Goal: Information Seeking & Learning: Stay updated

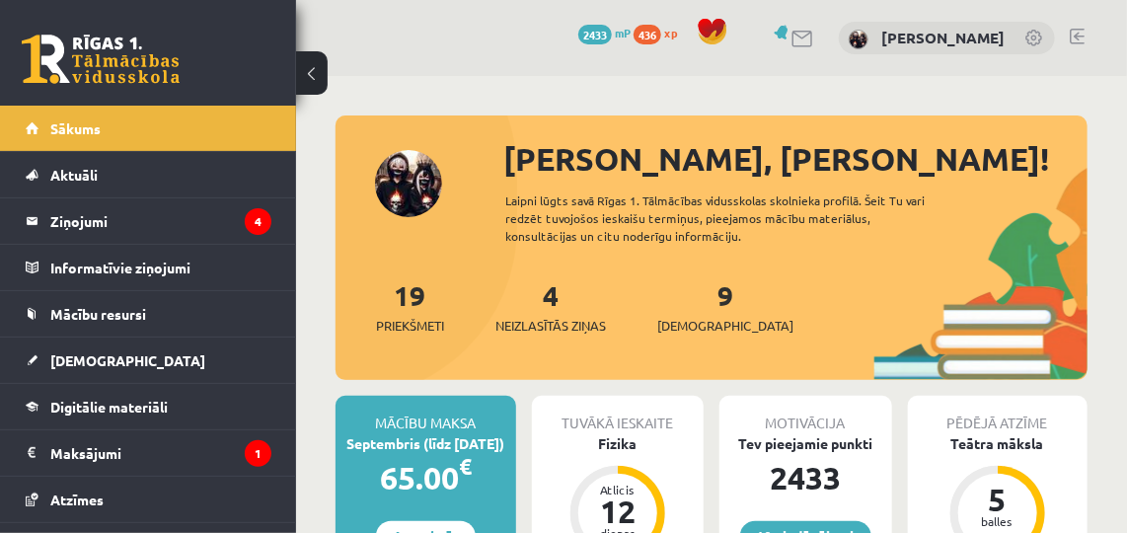
scroll to position [123, 0]
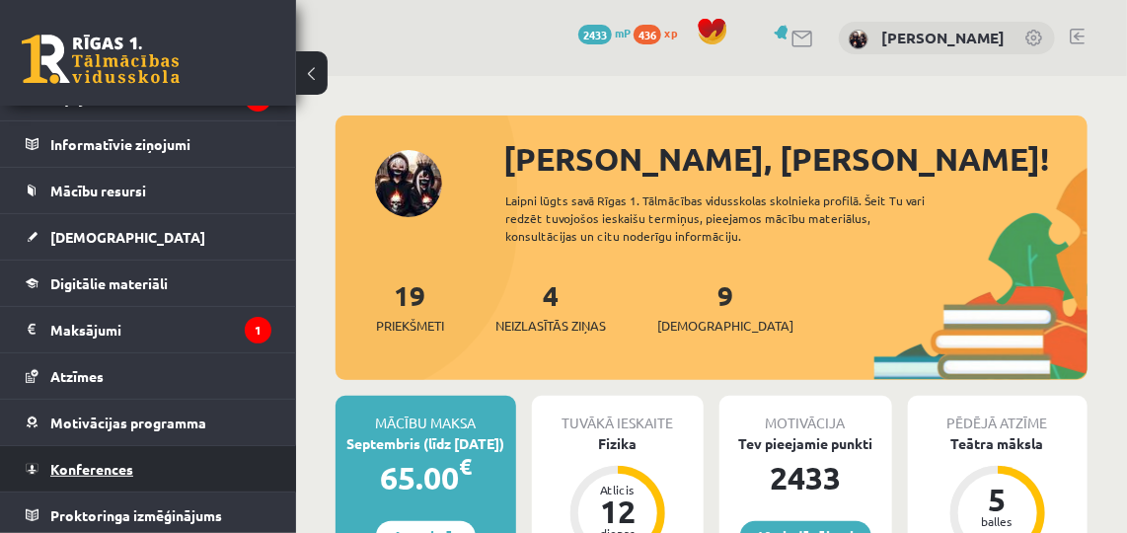
click at [62, 473] on link "Konferences" at bounding box center [149, 468] width 246 height 45
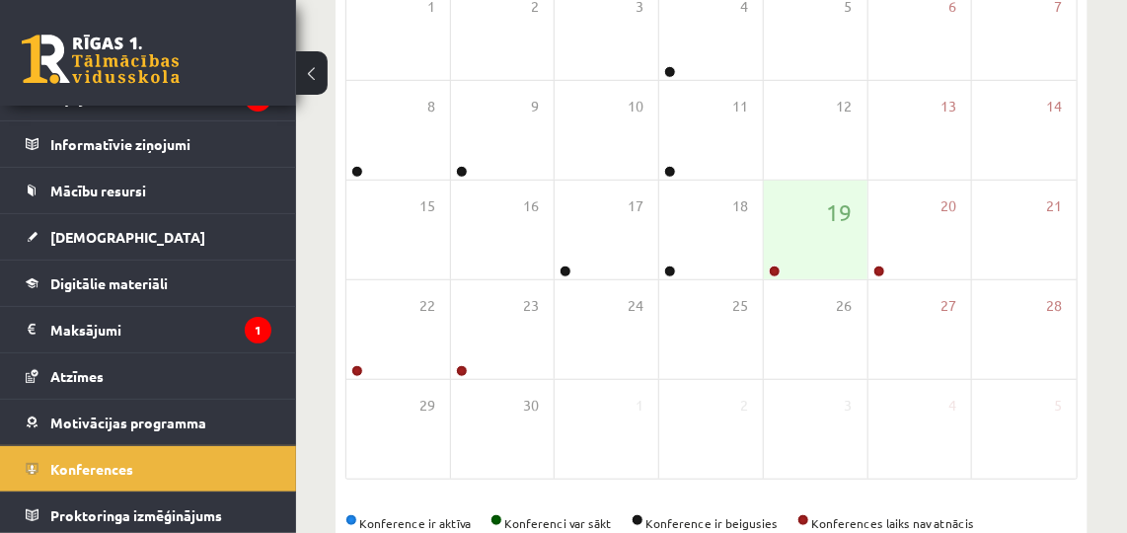
scroll to position [407, 0]
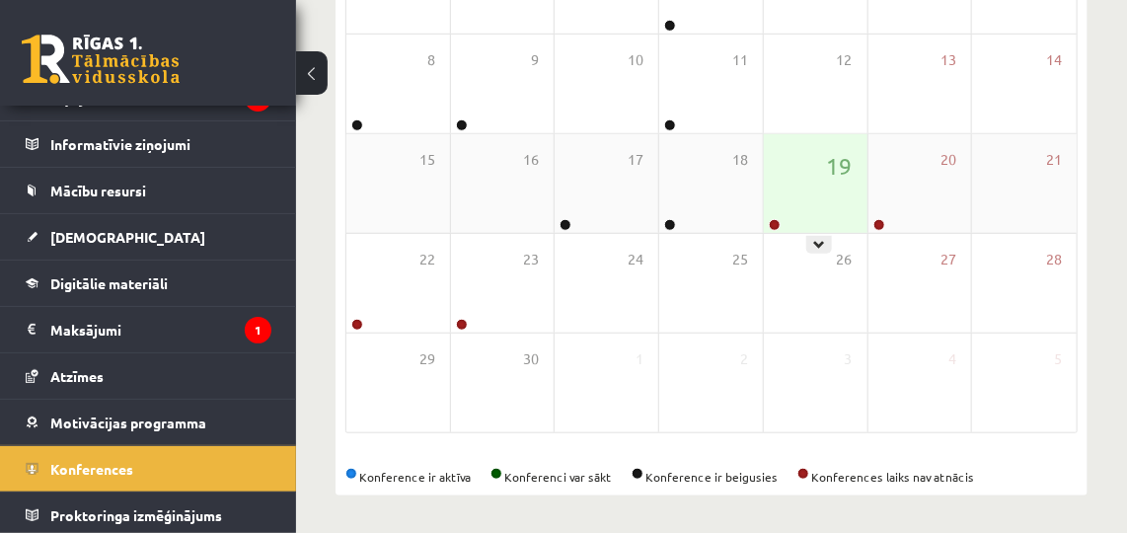
click at [788, 211] on div "19" at bounding box center [816, 183] width 104 height 99
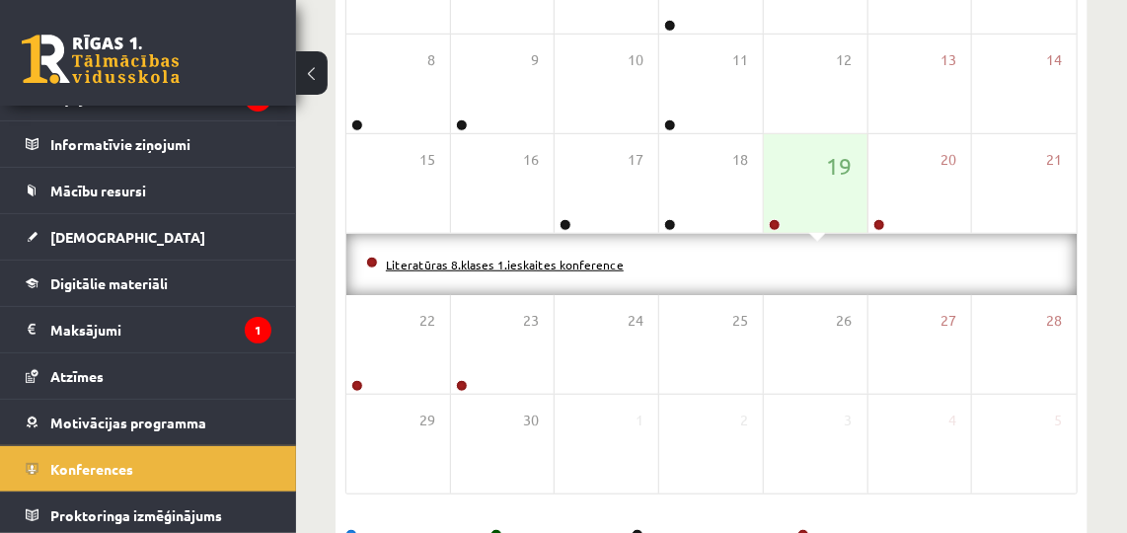
click at [564, 262] on link "Literatūras 8.klases 1.ieskaites konference" at bounding box center [505, 264] width 238 height 16
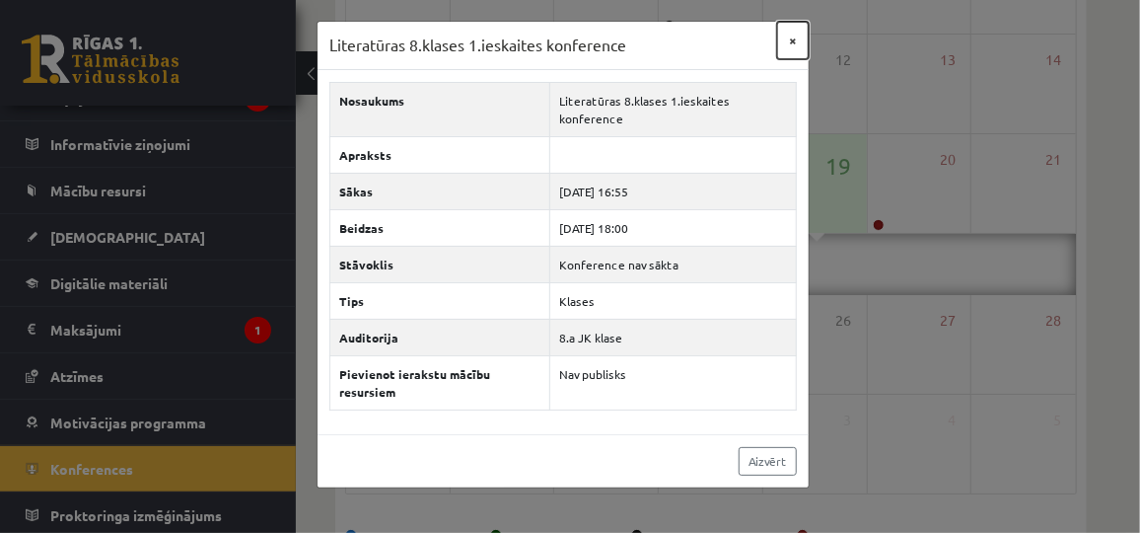
click at [792, 42] on button "×" at bounding box center [793, 40] width 32 height 37
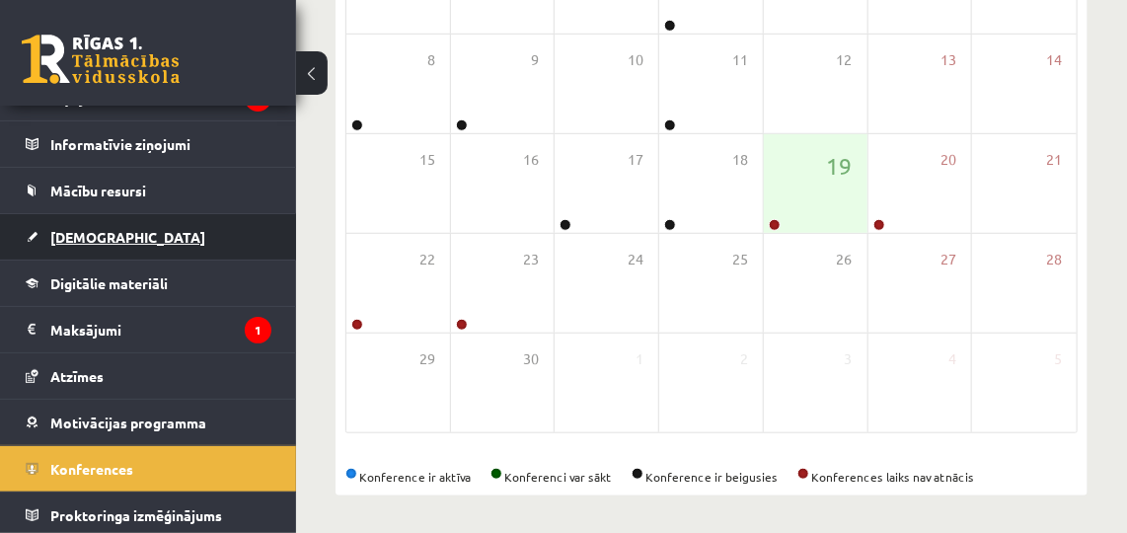
click at [95, 243] on link "[DEMOGRAPHIC_DATA]" at bounding box center [149, 236] width 246 height 45
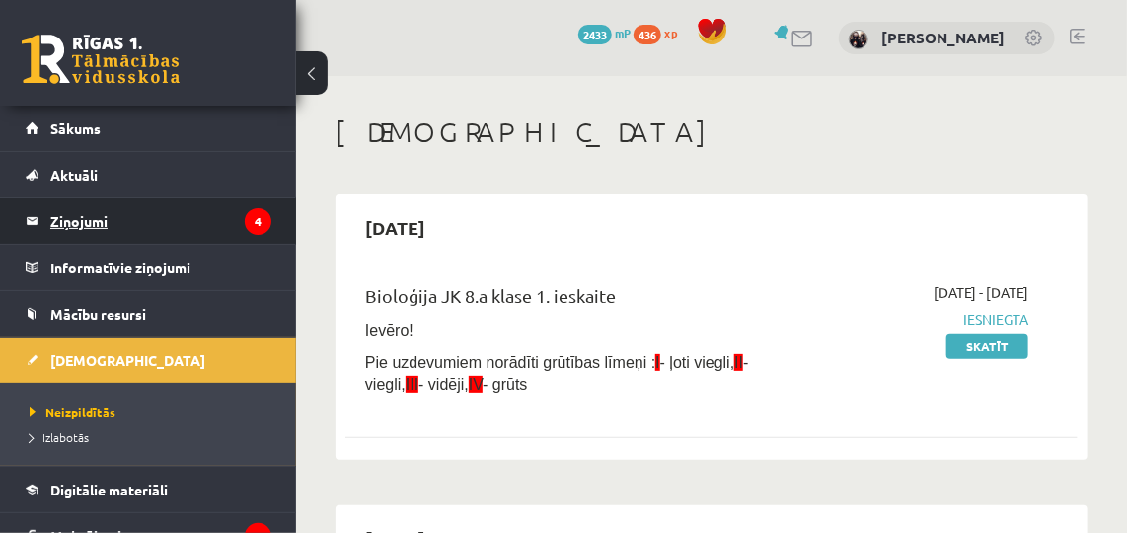
click at [28, 229] on link "Ziņojumi 4" at bounding box center [149, 220] width 246 height 45
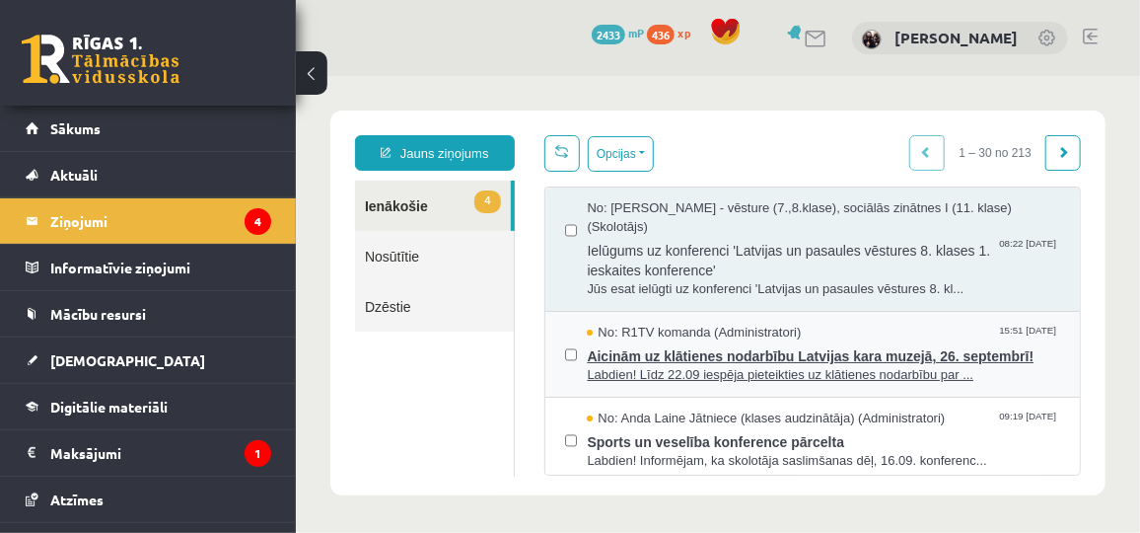
click at [665, 377] on span "Labdien! Līdz 22.09 iespēja pieteikties uz klātienes nodarbību par ..." at bounding box center [822, 374] width 473 height 19
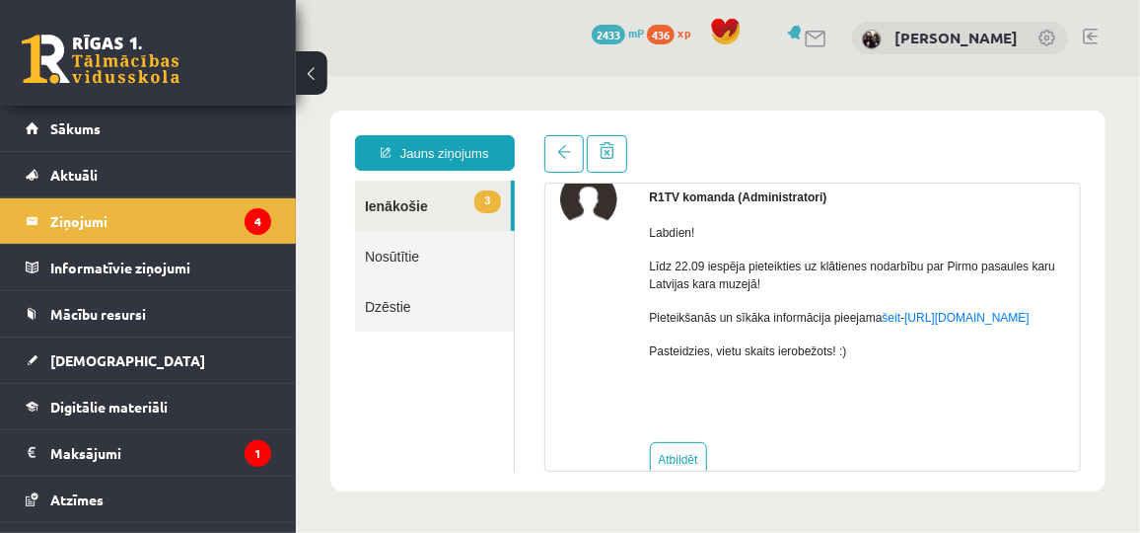
scroll to position [100, 0]
click at [75, 209] on legend "Ziņojumi 4" at bounding box center [160, 220] width 221 height 45
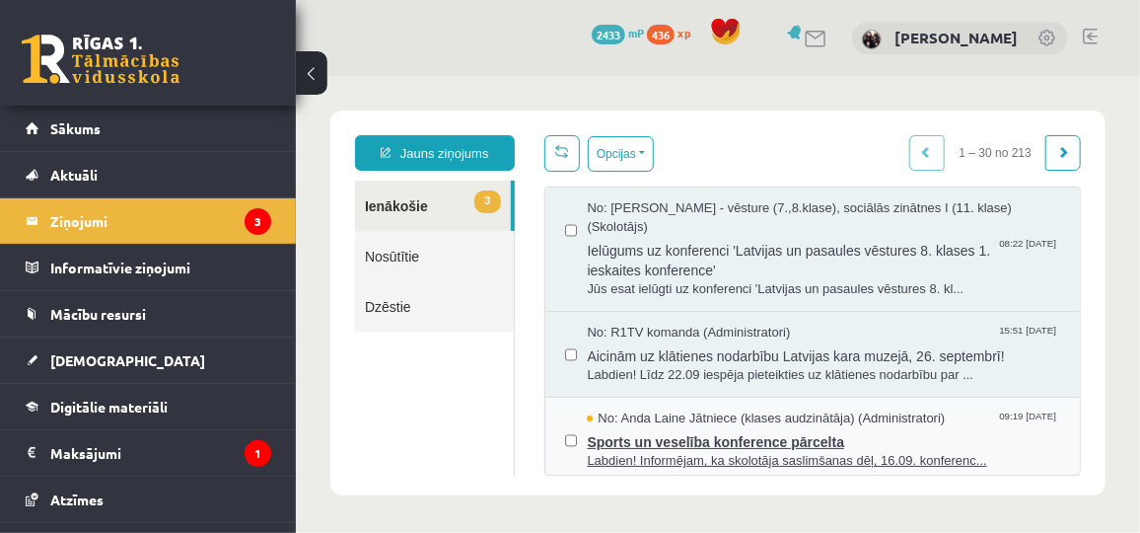
scroll to position [0, 0]
click at [636, 458] on span "Labdien! Informējam, ka skolotāja saslimšanas dēļ, 16.09. konferenc..." at bounding box center [822, 460] width 473 height 19
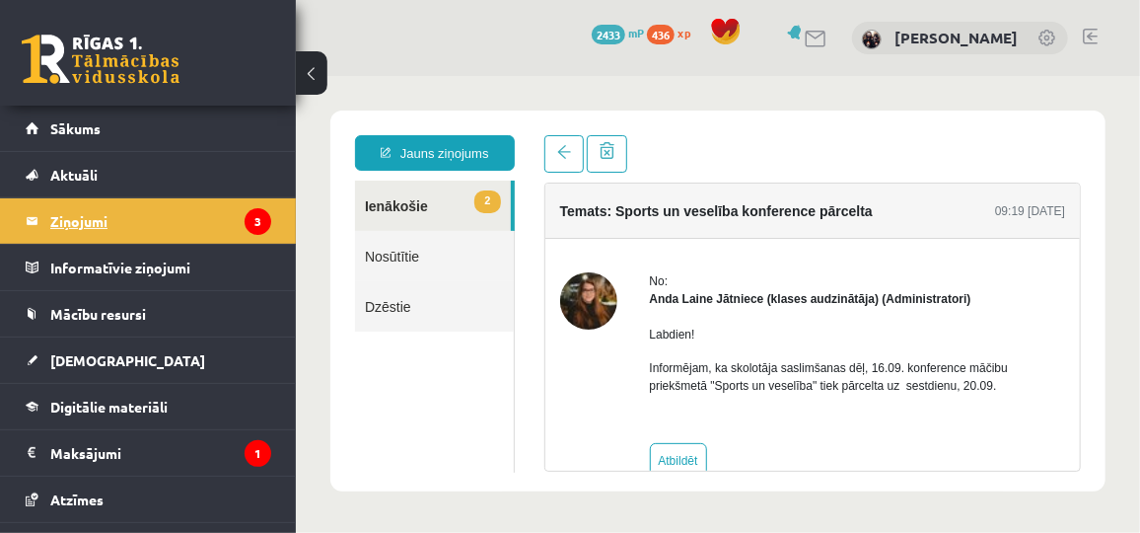
click at [99, 238] on legend "Ziņojumi 3" at bounding box center [160, 220] width 221 height 45
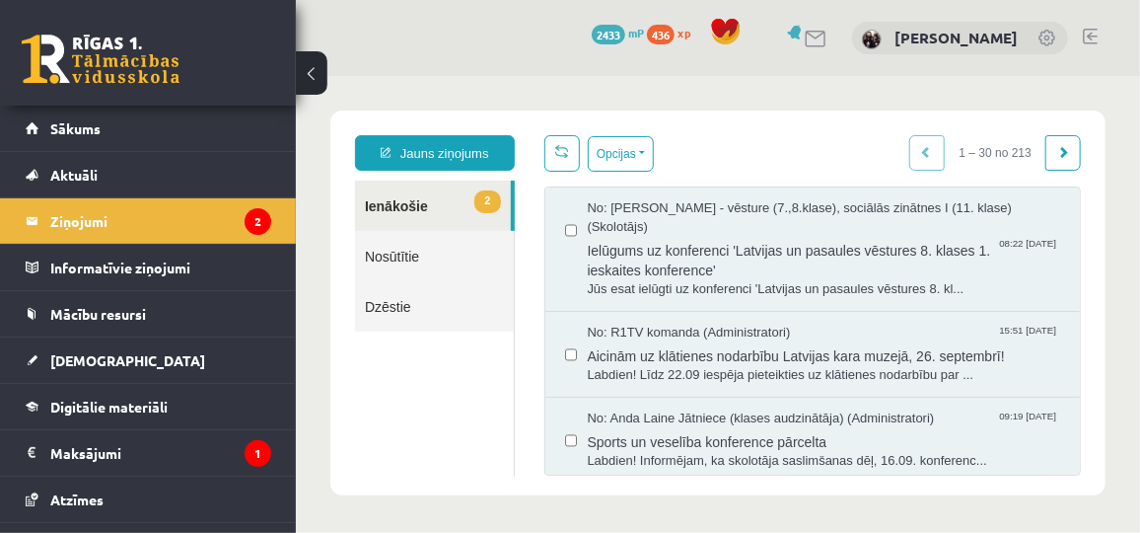
click at [395, 211] on link "2 Ienākošie" at bounding box center [432, 205] width 156 height 50
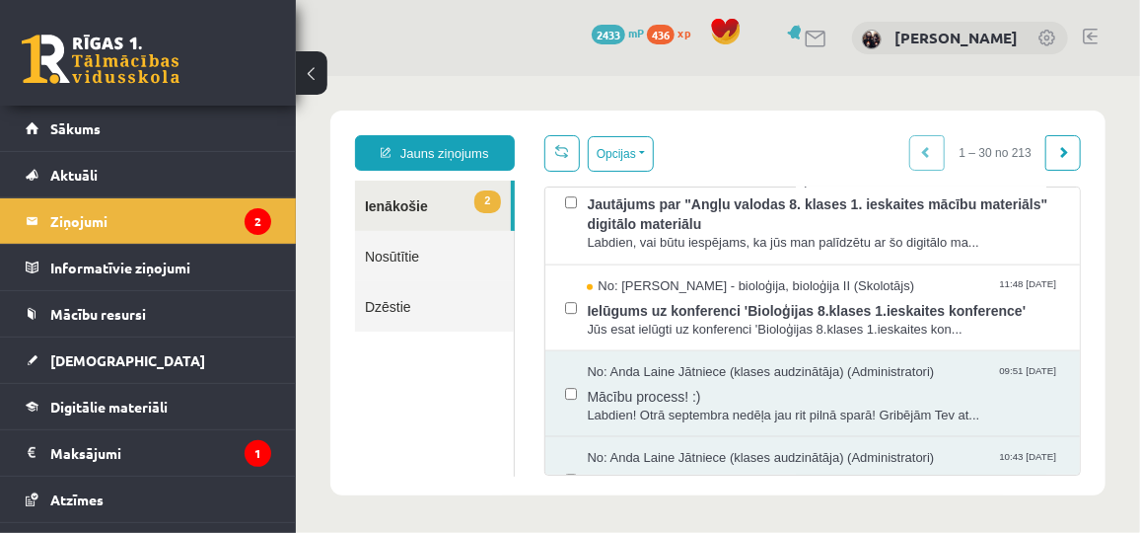
scroll to position [932, 0]
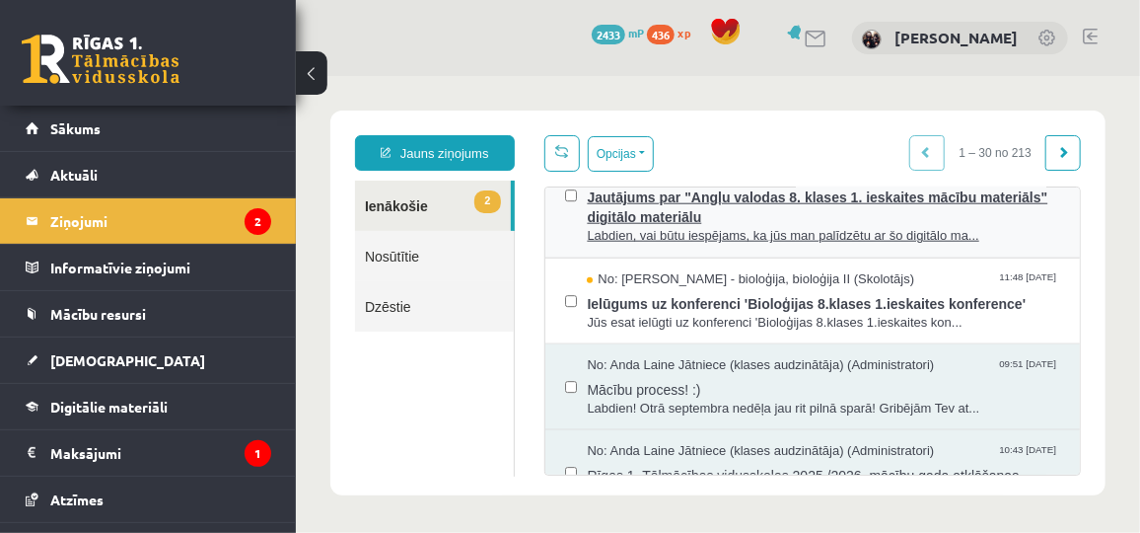
click at [629, 226] on span "Jautājums par "Angļu valodas 8. klases 1. ieskaites mācību materiāls" digitālo …" at bounding box center [822, 204] width 473 height 44
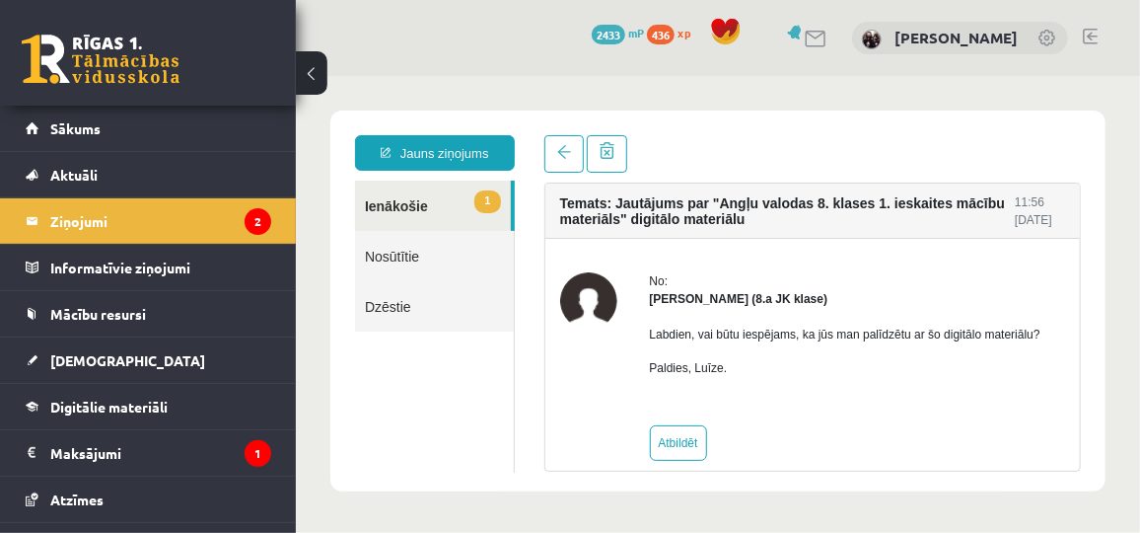
scroll to position [0, 0]
click at [161, 220] on legend "Ziņojumi 2" at bounding box center [160, 220] width 221 height 45
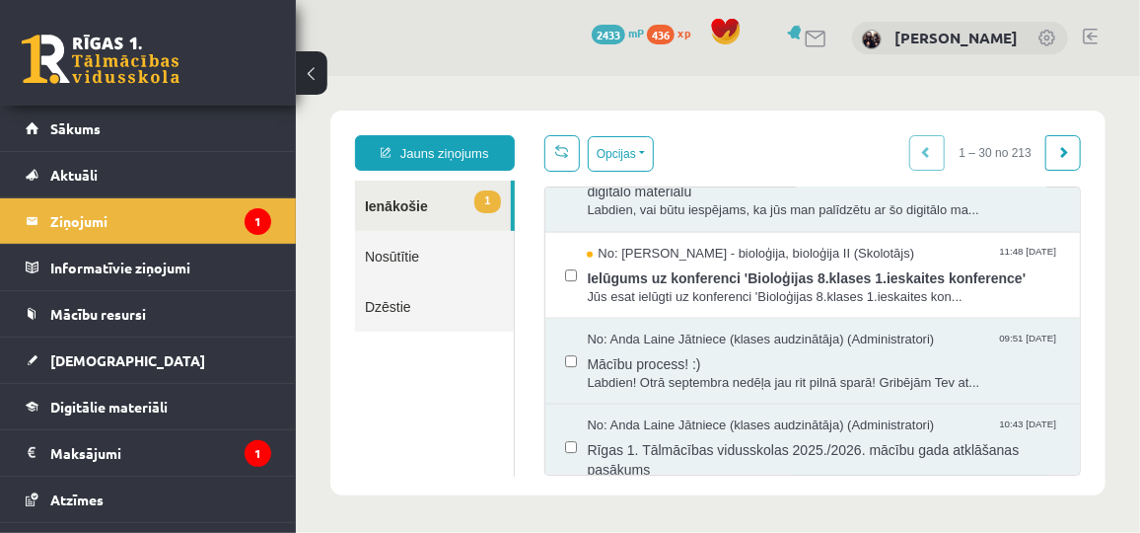
scroll to position [984, 0]
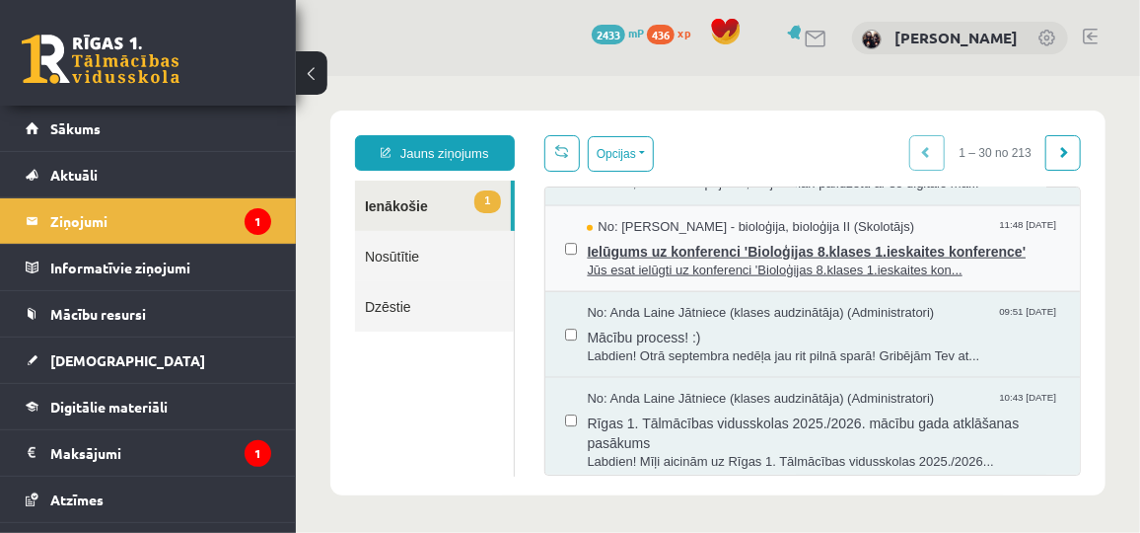
click at [606, 260] on span "Ielūgums uz konferenci 'Bioloģijas 8.klases 1.ieskaites konference'" at bounding box center [822, 248] width 473 height 25
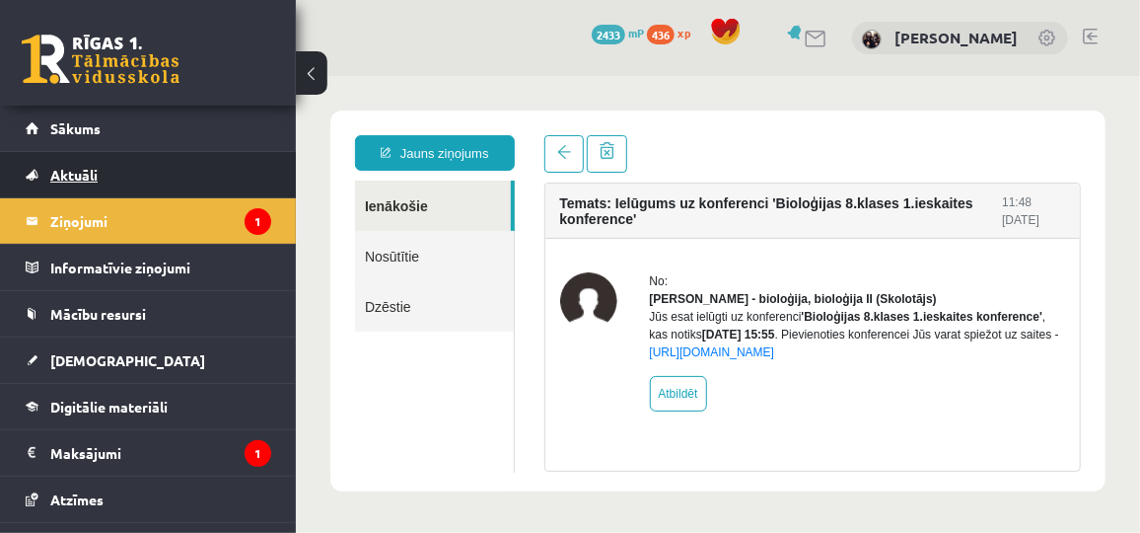
scroll to position [0, 0]
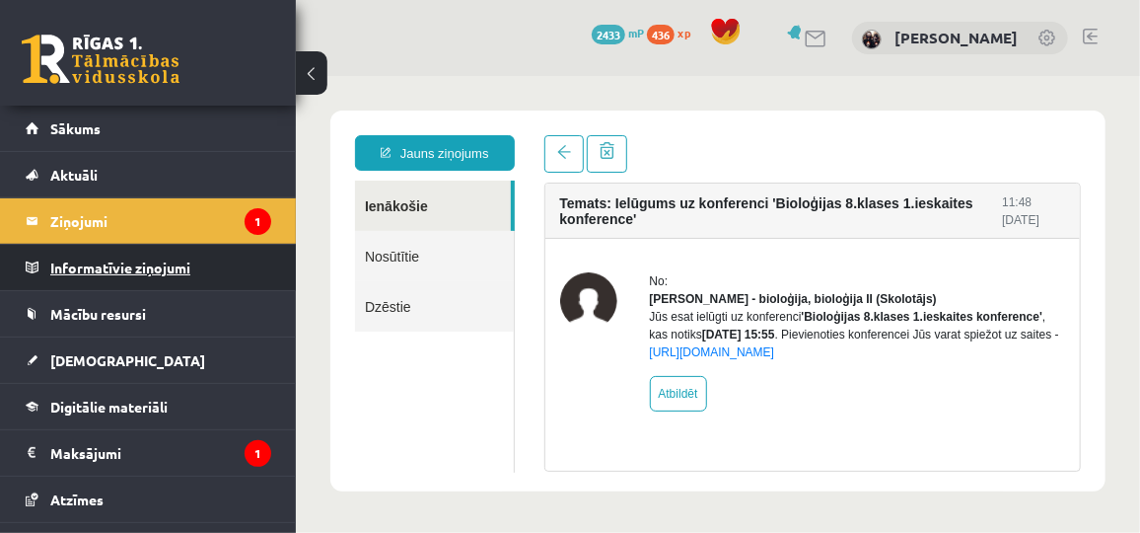
click at [117, 248] on legend "Informatīvie ziņojumi 0" at bounding box center [160, 267] width 221 height 45
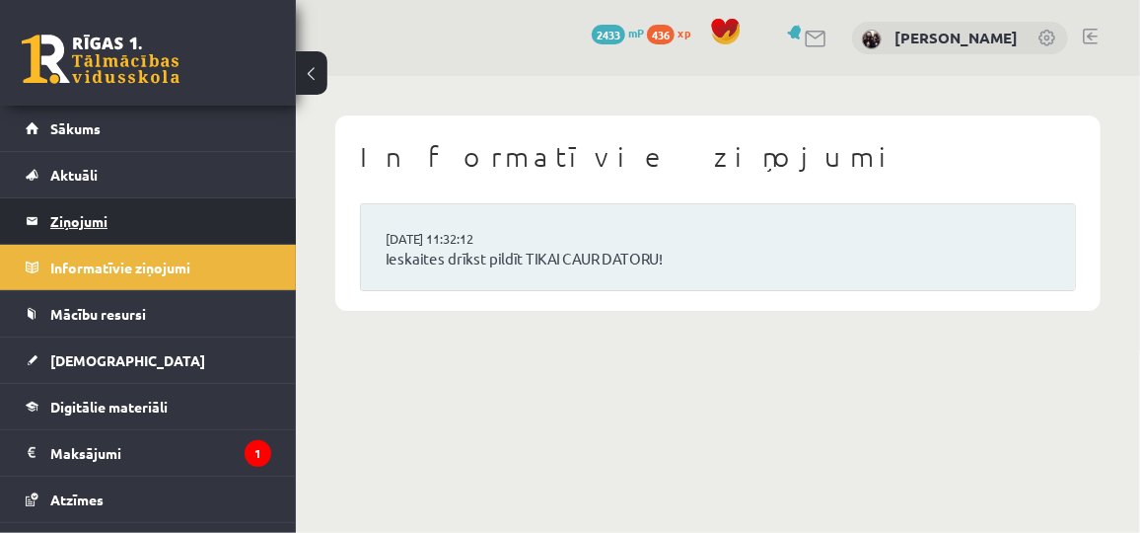
click at [72, 219] on legend "Ziņojumi 1" at bounding box center [160, 220] width 221 height 45
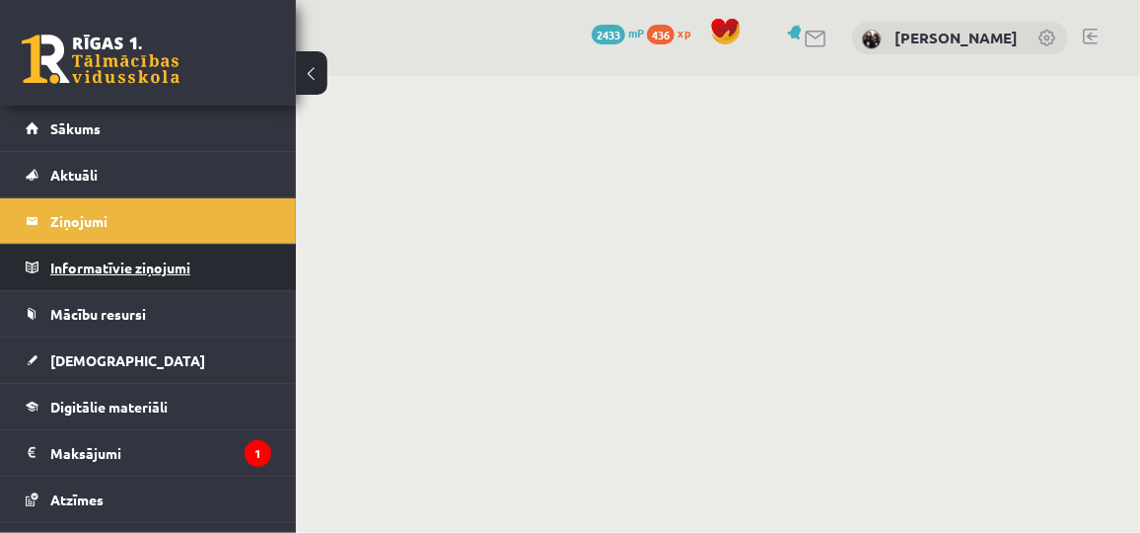
click at [82, 258] on legend "Informatīvie ziņojumi 0" at bounding box center [160, 267] width 221 height 45
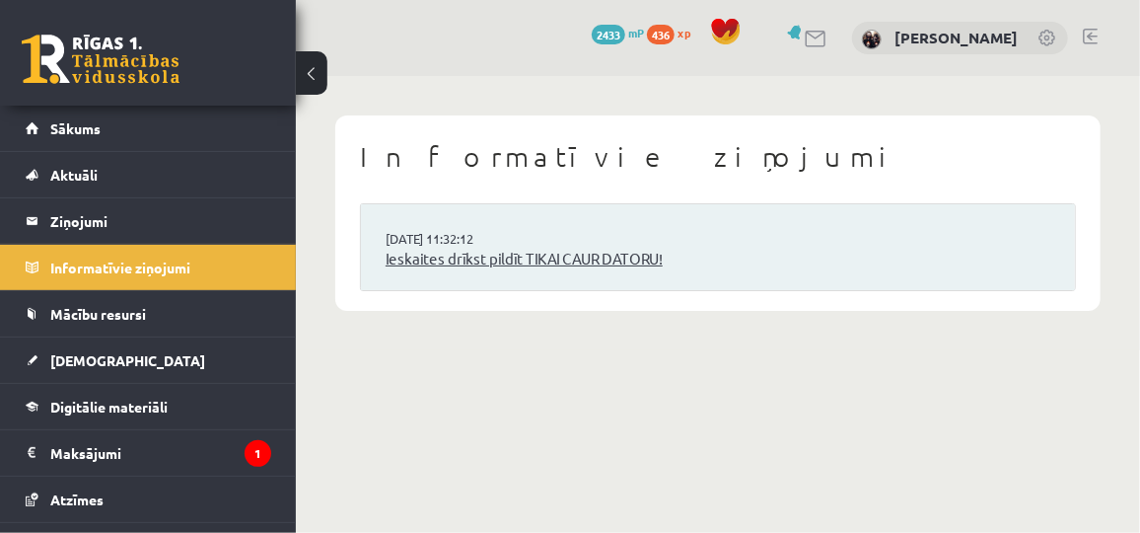
click at [513, 255] on link "Ieskaites drīkst pildīt TIKAI CAUR DATORU!" at bounding box center [718, 259] width 665 height 23
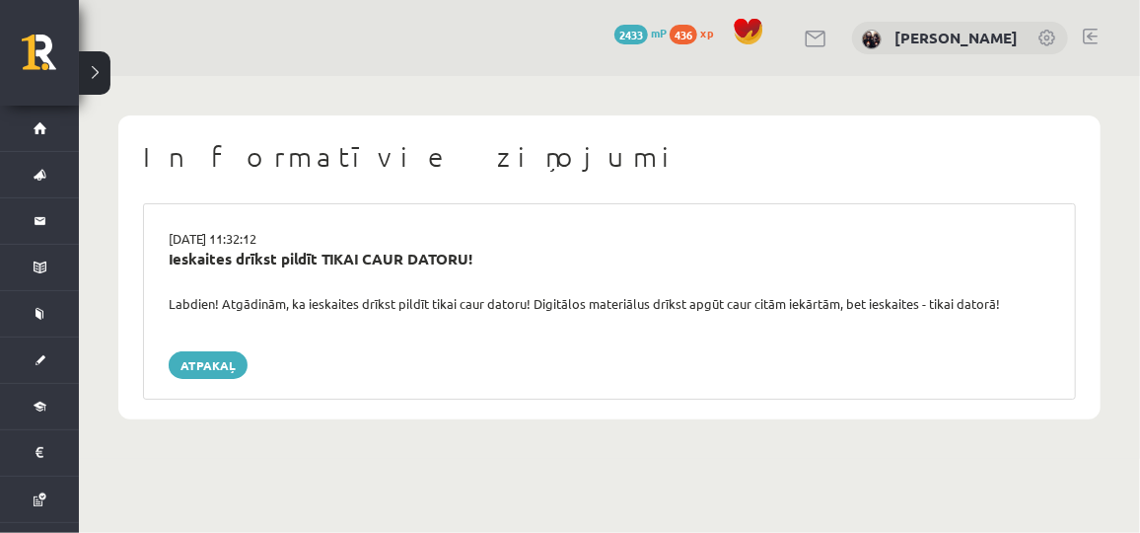
click at [1098, 34] on link at bounding box center [1090, 37] width 15 height 16
